Goal: Task Accomplishment & Management: Use online tool/utility

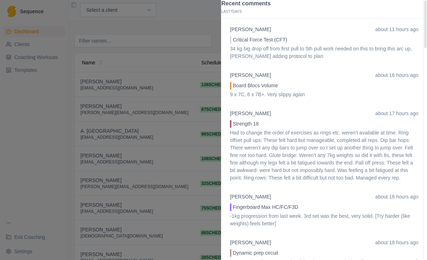
click at [46, 168] on div at bounding box center [213, 130] width 427 height 260
click at [46, 168] on div "Dashboard Clients Coaching Workouts Templates" at bounding box center [34, 118] width 68 height 191
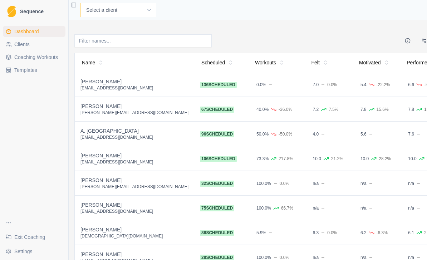
click at [108, 7] on select "Select a client [PERSON_NAME] [PERSON_NAME] A. York [PERSON_NAME] [PERSON_NAME]…" at bounding box center [118, 10] width 76 height 14
select select "757168ae-d33a-4bee-8254-2e1b1dad540a"
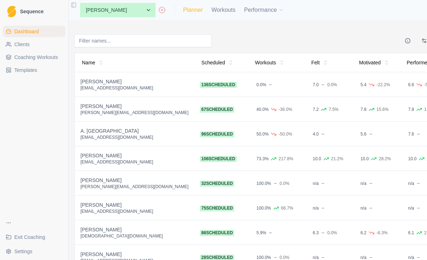
click at [183, 11] on link "Planner" at bounding box center [193, 10] width 20 height 9
select select "month"
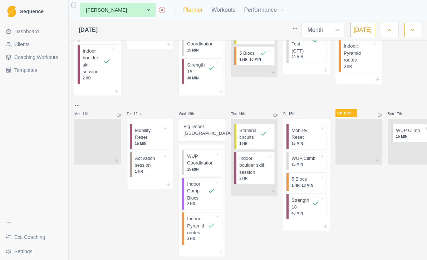
scroll to position [227, 0]
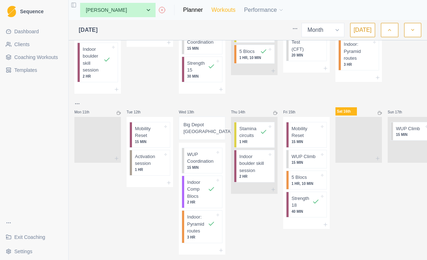
click at [211, 9] on link "Workouts" at bounding box center [223, 10] width 24 height 9
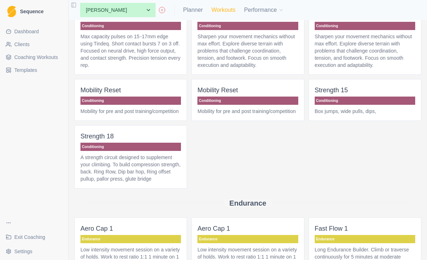
scroll to position [168, 0]
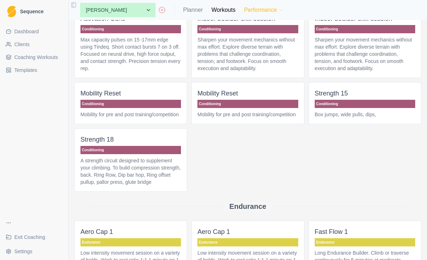
click at [244, 10] on button "Performance" at bounding box center [264, 10] width 40 height 14
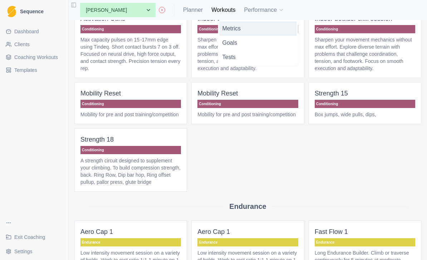
click at [237, 33] on link "Metrics" at bounding box center [257, 28] width 77 height 14
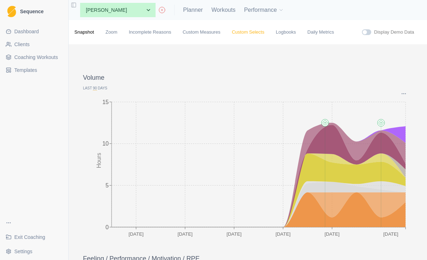
click at [256, 36] on link "Custom Selects" at bounding box center [248, 32] width 33 height 7
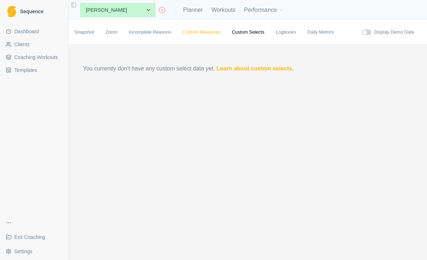
click at [202, 36] on link "Custom Measures" at bounding box center [202, 32] width 38 height 7
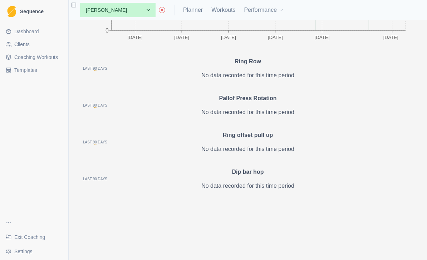
scroll to position [1382, 0]
